Goal: Information Seeking & Learning: Understand process/instructions

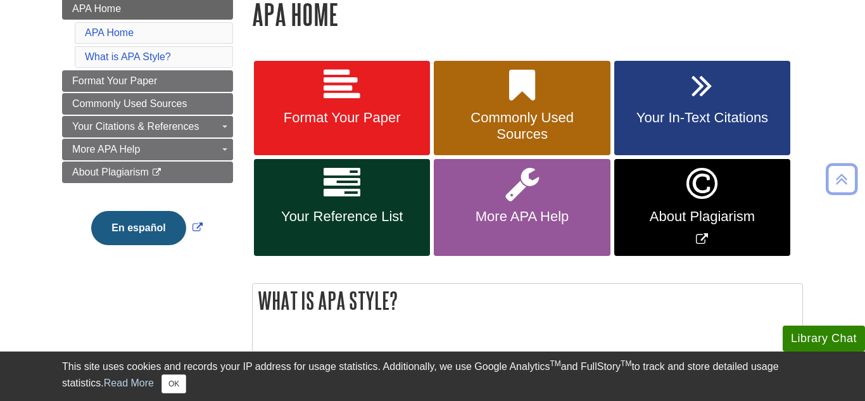
scroll to position [193, 0]
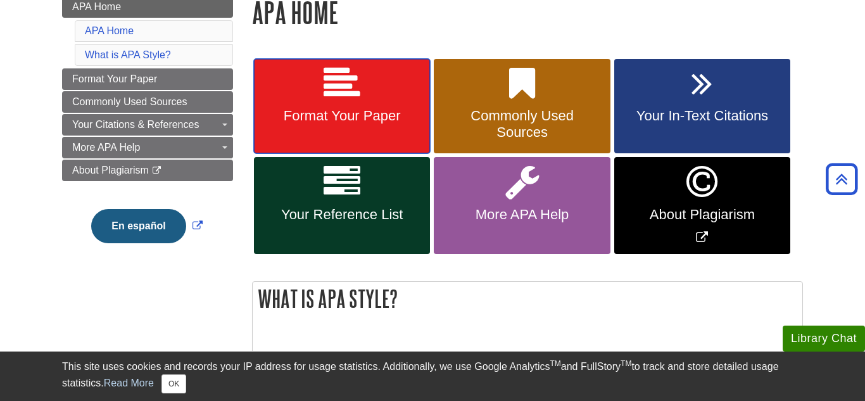
click at [357, 104] on link "Format Your Paper" at bounding box center [342, 106] width 176 height 95
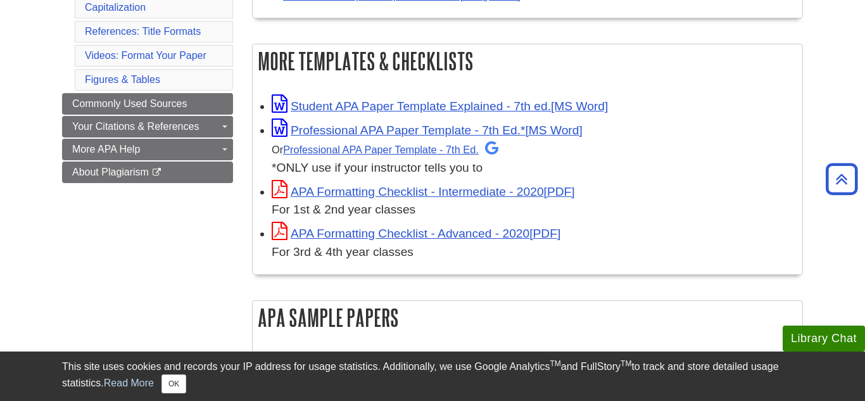
scroll to position [337, 0]
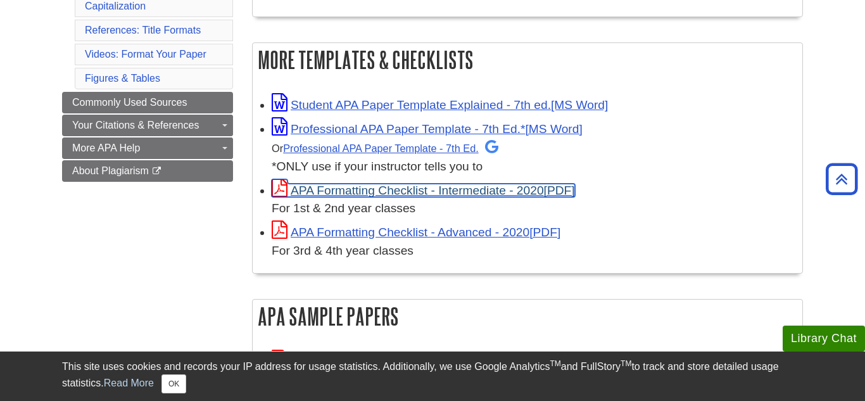
click at [424, 187] on link "APA Formatting Checklist - Intermediate - 2020" at bounding box center [423, 190] width 303 height 13
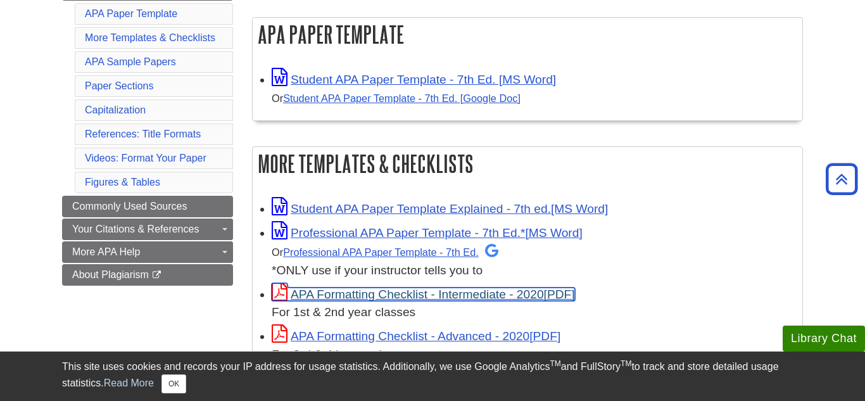
scroll to position [230, 0]
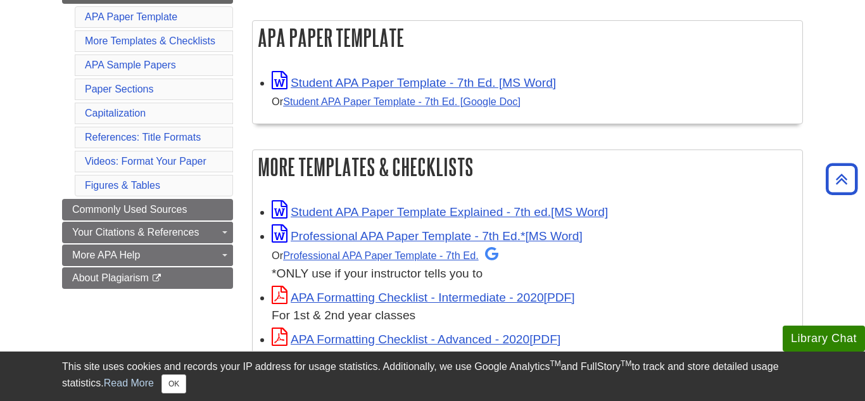
click at [217, 90] on li "Paper Sections" at bounding box center [154, 90] width 158 height 22
click at [117, 85] on link "Paper Sections" at bounding box center [119, 89] width 69 height 11
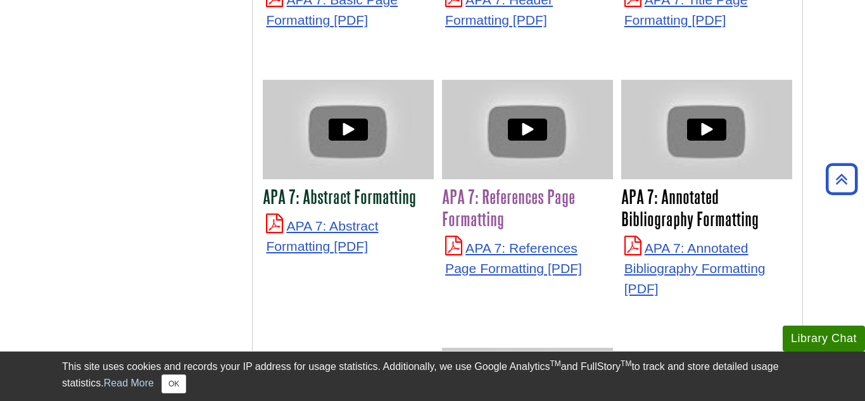
scroll to position [3267, 0]
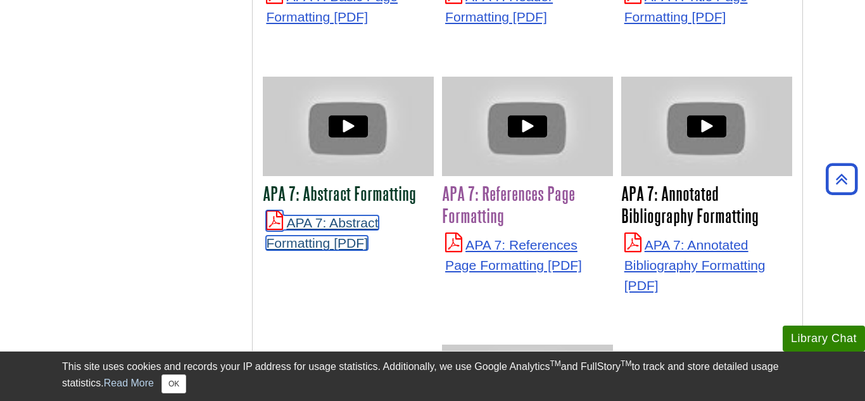
click at [325, 231] on link "APA 7: Abstract Formatting" at bounding box center [322, 232] width 112 height 35
